Goal: Task Accomplishment & Management: Manage account settings

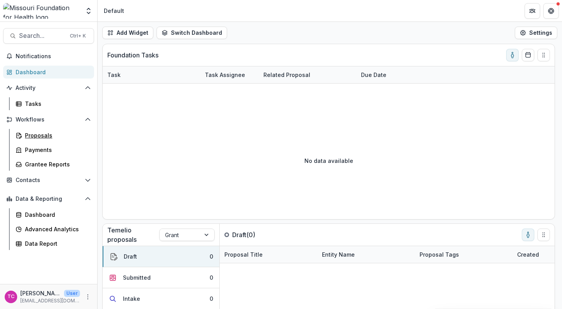
click at [72, 140] on link "Proposals" at bounding box center [53, 135] width 82 height 13
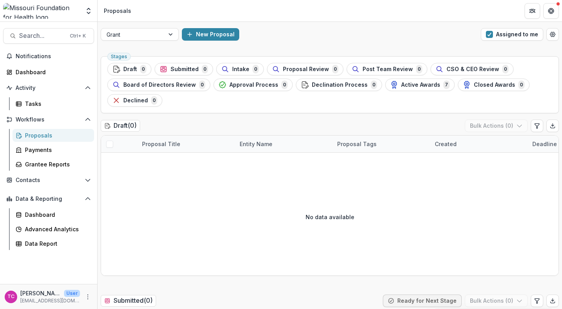
click at [488, 34] on span "button" at bounding box center [489, 34] width 7 height 7
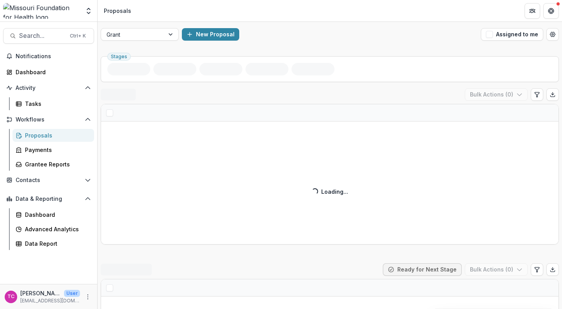
click at [394, 42] on div "Grant New Proposal Assigned to me" at bounding box center [330, 34] width 464 height 25
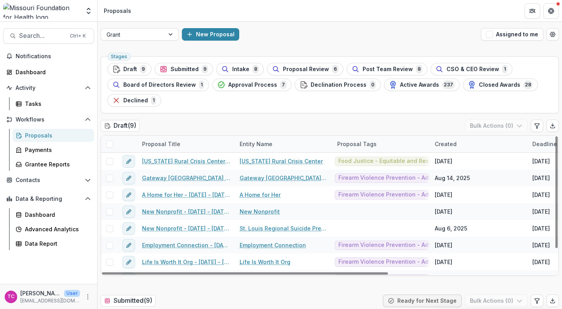
scroll to position [28, 0]
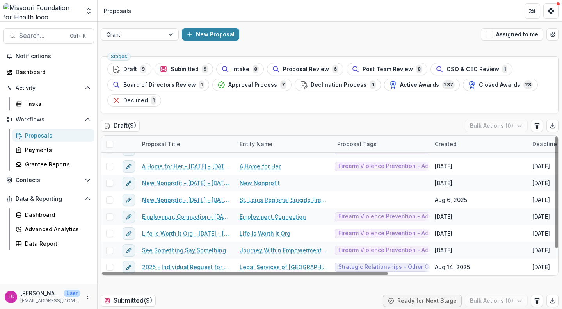
click at [183, 63] on button "Submitted 9" at bounding box center [183, 69] width 59 height 12
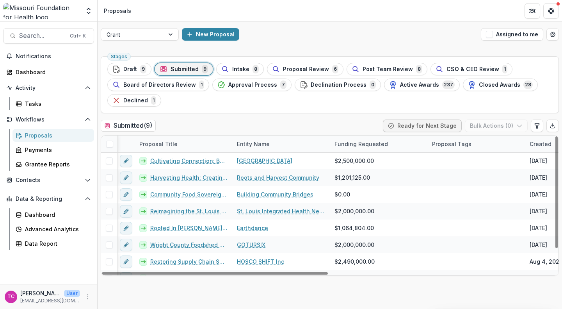
scroll to position [0, 3]
click at [234, 68] on span "Intake" at bounding box center [240, 69] width 17 height 7
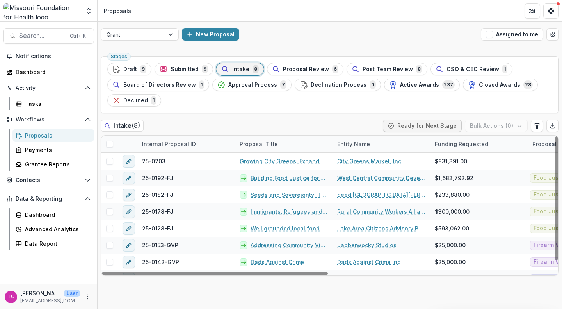
click at [287, 72] on span "Proposal Review" at bounding box center [306, 69] width 46 height 7
